Goal: Task Accomplishment & Management: Use online tool/utility

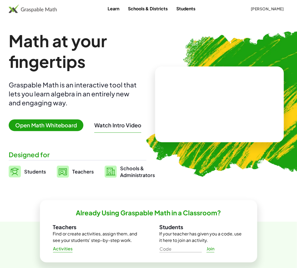
click at [261, 5] on button "Douglas Roberts" at bounding box center [267, 9] width 42 height 10
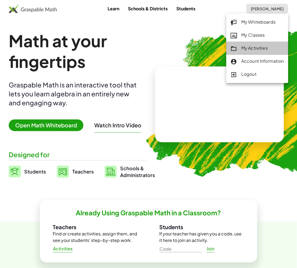
click at [257, 47] on div "My Activities" at bounding box center [257, 48] width 53 height 7
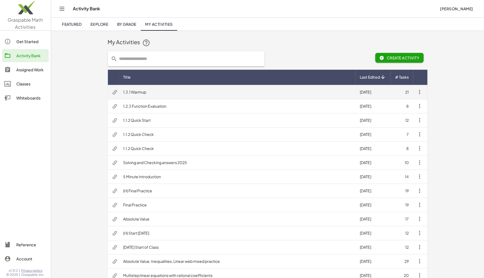
click at [136, 93] on td "1.3.1 Warmup" at bounding box center [237, 92] width 236 height 14
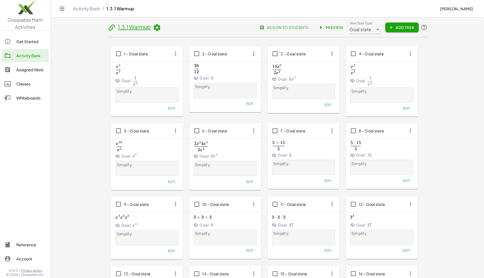
click at [302, 29] on span "Preview" at bounding box center [331, 27] width 24 height 5
click at [302, 25] on span "Preview" at bounding box center [331, 27] width 24 height 5
click at [29, 68] on div "Assigned Work" at bounding box center [31, 70] width 30 height 7
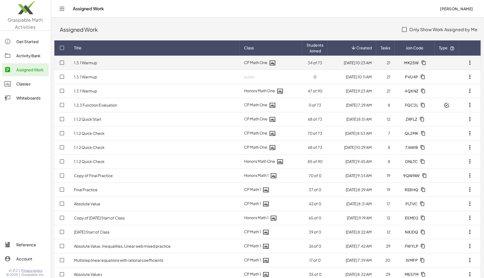
click at [91, 63] on link "1.3.1 Warmup" at bounding box center [85, 62] width 23 height 5
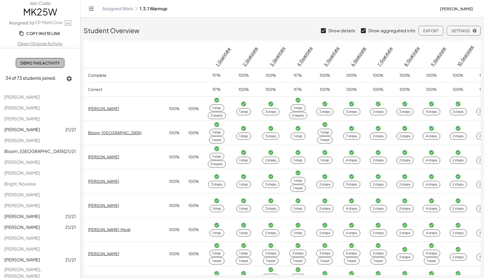
click at [29, 63] on span "Demo This Activity" at bounding box center [39, 63] width 39 height 5
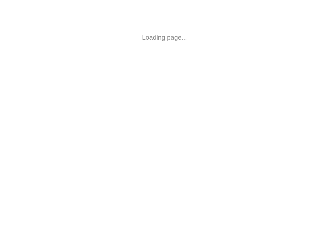
click at [192, 1] on body "Loading page..." at bounding box center [164, 37] width 329 height 75
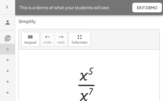
click at [125, 76] on div at bounding box center [89, 85] width 141 height 70
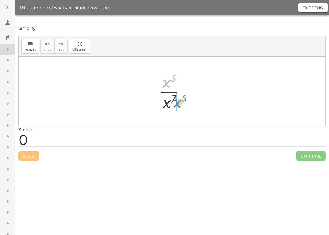
drag, startPoint x: 167, startPoint y: 82, endPoint x: 178, endPoint y: 102, distance: 22.6
click at [178, 102] on div at bounding box center [174, 91] width 36 height 42
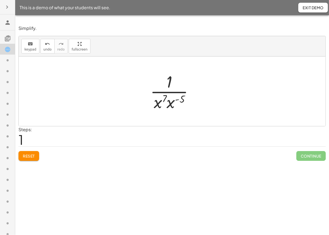
click at [176, 103] on div at bounding box center [173, 91] width 53 height 42
drag, startPoint x: 170, startPoint y: 105, endPoint x: 157, endPoint y: 106, distance: 13.3
click at [174, 97] on div at bounding box center [173, 91] width 49 height 42
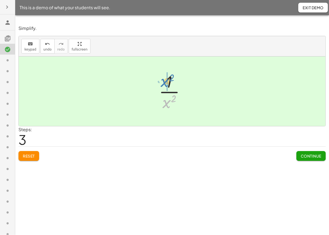
drag, startPoint x: 168, startPoint y: 104, endPoint x: 166, endPoint y: 83, distance: 21.0
click at [166, 83] on div at bounding box center [174, 91] width 36 height 42
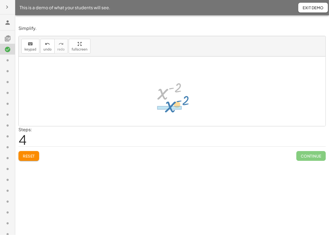
drag, startPoint x: 163, startPoint y: 95, endPoint x: 171, endPoint y: 108, distance: 14.9
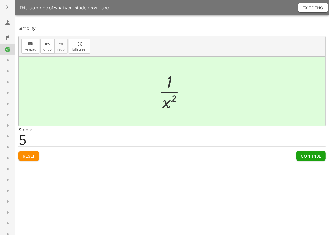
click at [22, 154] on button "Reset" at bounding box center [28, 156] width 21 height 10
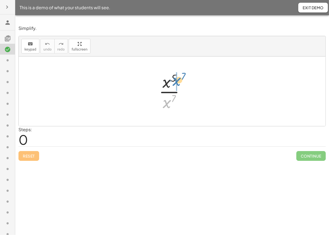
drag, startPoint x: 168, startPoint y: 105, endPoint x: 177, endPoint y: 83, distance: 24.3
click at [177, 83] on div at bounding box center [174, 91] width 36 height 42
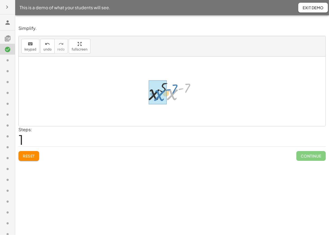
drag, startPoint x: 174, startPoint y: 94, endPoint x: 162, endPoint y: 95, distance: 12.8
click at [179, 87] on div at bounding box center [174, 91] width 51 height 27
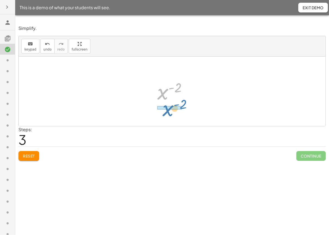
drag, startPoint x: 165, startPoint y: 98, endPoint x: 170, endPoint y: 114, distance: 17.3
click at [170, 114] on div "· x 5 · x 7 · x 5 · x ( - 7 ) x ( + 5 − 7 ) x ( - 2 ) x ( ) - 2" at bounding box center [172, 91] width 307 height 70
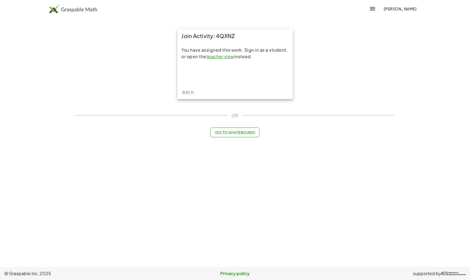
click at [60, 10] on img at bounding box center [73, 8] width 48 height 9
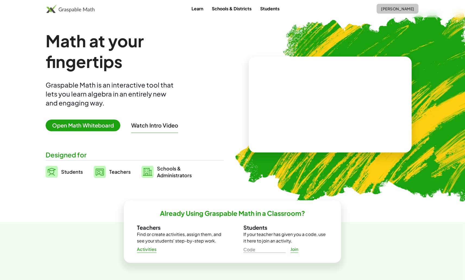
click at [386, 5] on button "Douglas Roberts" at bounding box center [398, 9] width 42 height 10
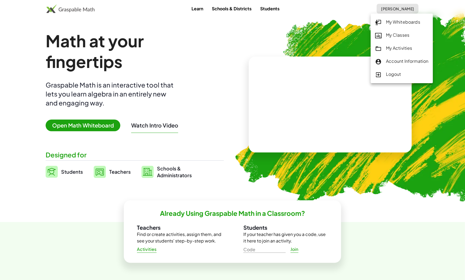
click at [403, 36] on div "My Classes" at bounding box center [401, 35] width 53 height 7
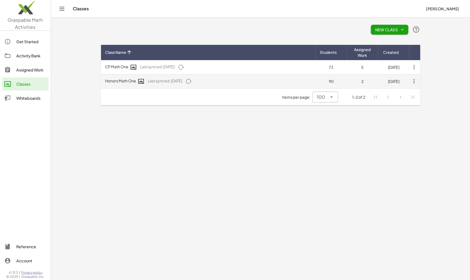
click at [124, 80] on td "Honors Math One Last synced: 4 days ago" at bounding box center [208, 81] width 215 height 14
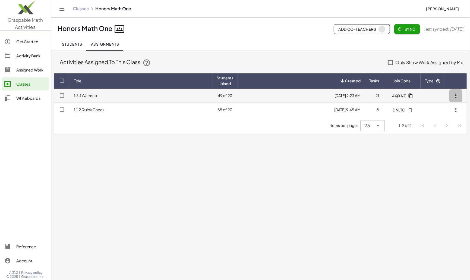
click at [455, 96] on icon "button" at bounding box center [456, 95] width 7 height 7
click at [87, 95] on link "1.3.1 Warmup" at bounding box center [85, 95] width 23 height 5
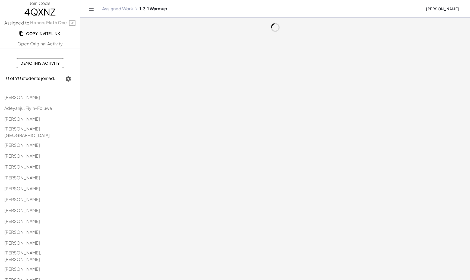
click at [26, 64] on span "Demo This Activity" at bounding box center [39, 63] width 39 height 5
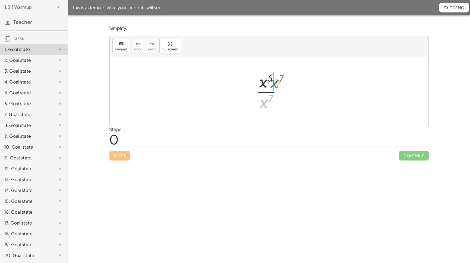
drag, startPoint x: 263, startPoint y: 104, endPoint x: 273, endPoint y: 84, distance: 22.5
drag, startPoint x: 271, startPoint y: 92, endPoint x: 254, endPoint y: 94, distance: 16.6
click at [271, 86] on div at bounding box center [270, 91] width 51 height 27
drag, startPoint x: 258, startPoint y: 98, endPoint x: 268, endPoint y: 115, distance: 20.0
click at [268, 115] on div "· x 5 · x 7 · x 5 · x ( - 7 ) x ( + 5 − 7 ) x ( - 2 ) x ( ) - 2" at bounding box center [269, 91] width 319 height 70
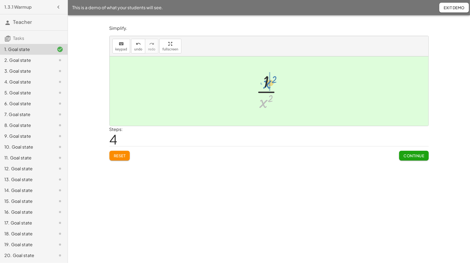
drag, startPoint x: 264, startPoint y: 102, endPoint x: 267, endPoint y: 83, distance: 19.4
click at [267, 83] on div at bounding box center [271, 91] width 36 height 42
